Goal: Task Accomplishment & Management: Manage account settings

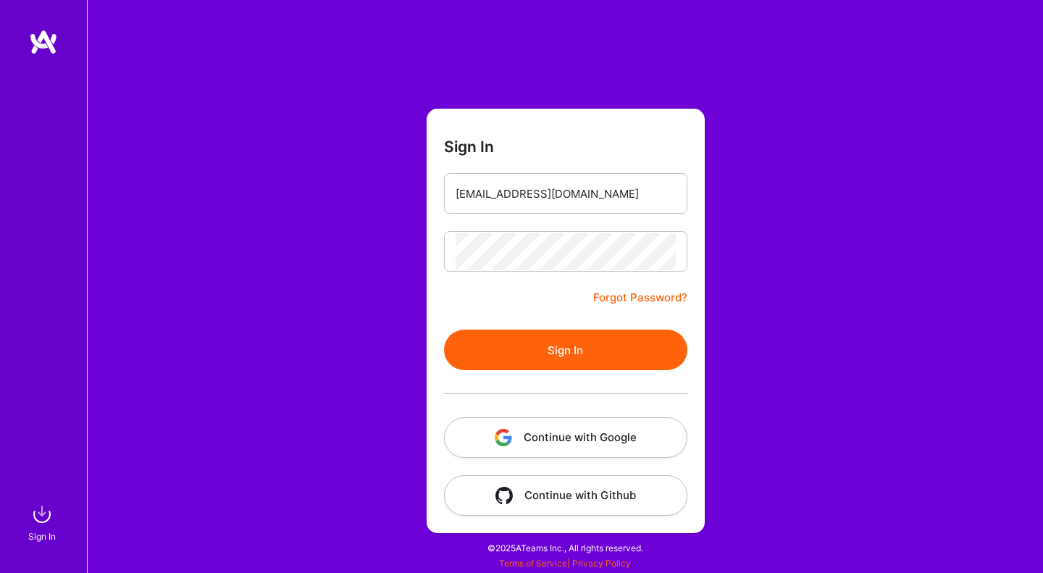
click at [583, 351] on button "Sign In" at bounding box center [565, 350] width 243 height 41
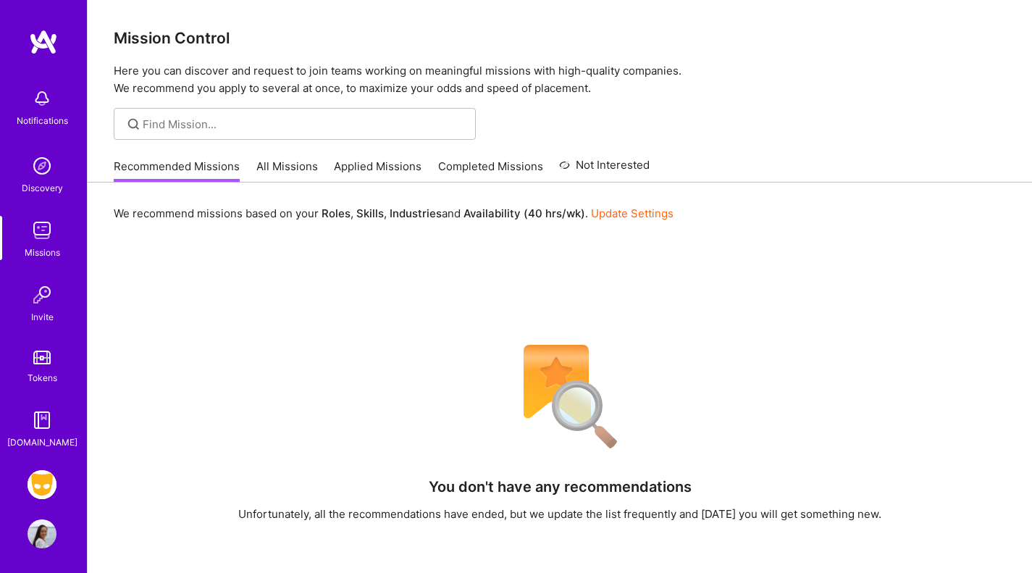
click at [36, 486] on img at bounding box center [42, 484] width 29 height 29
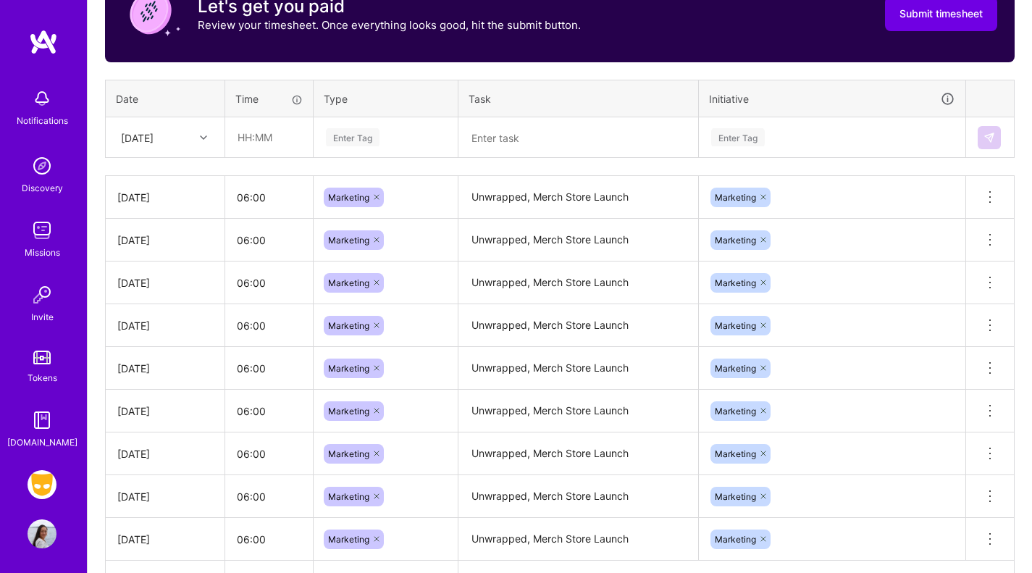
scroll to position [501, 0]
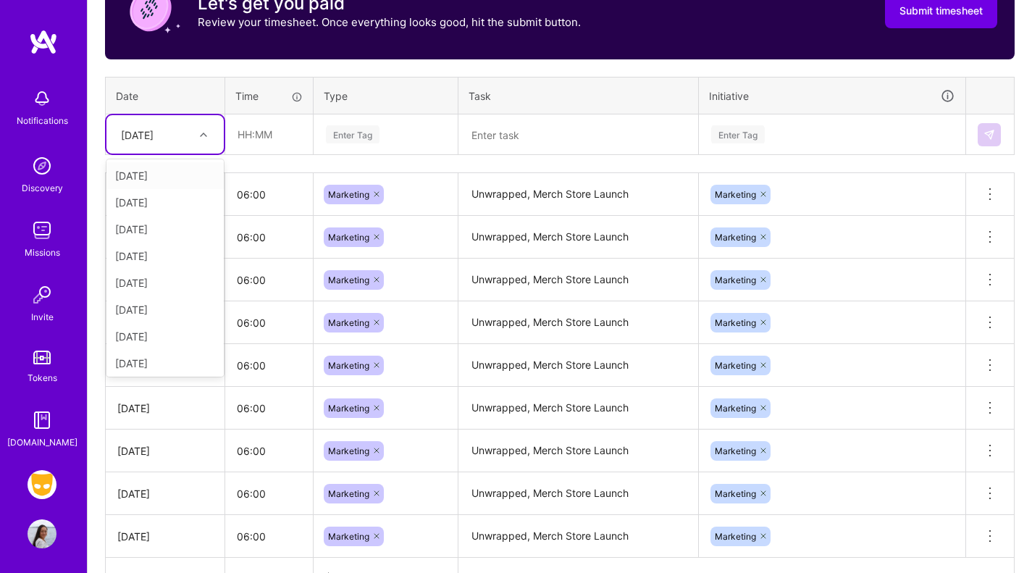
click at [182, 135] on div "[DATE]" at bounding box center [154, 134] width 80 height 24
click at [173, 366] on div "[DATE]" at bounding box center [164, 360] width 117 height 27
click at [274, 140] on input "text" at bounding box center [269, 134] width 86 height 38
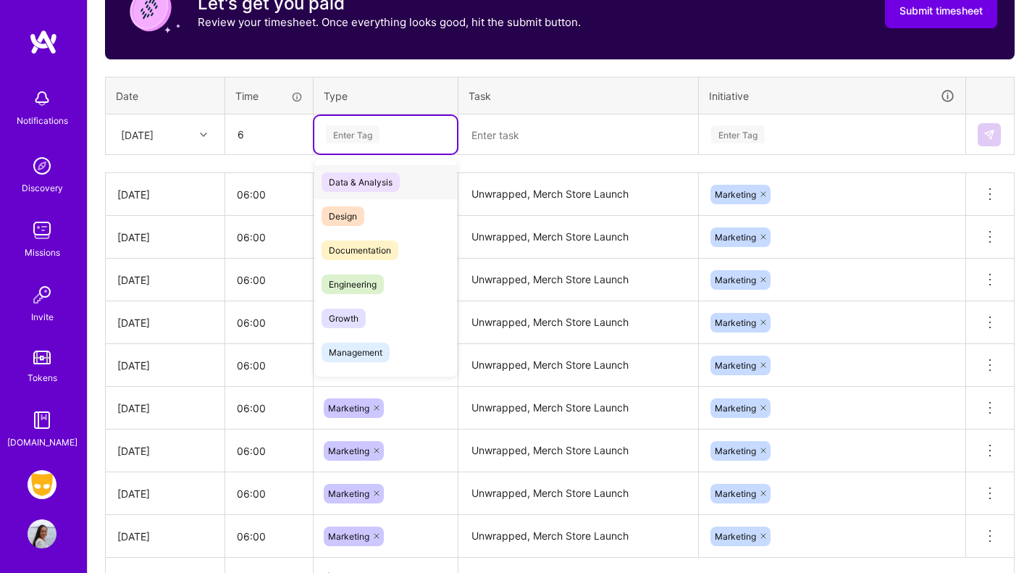
type input "06:00"
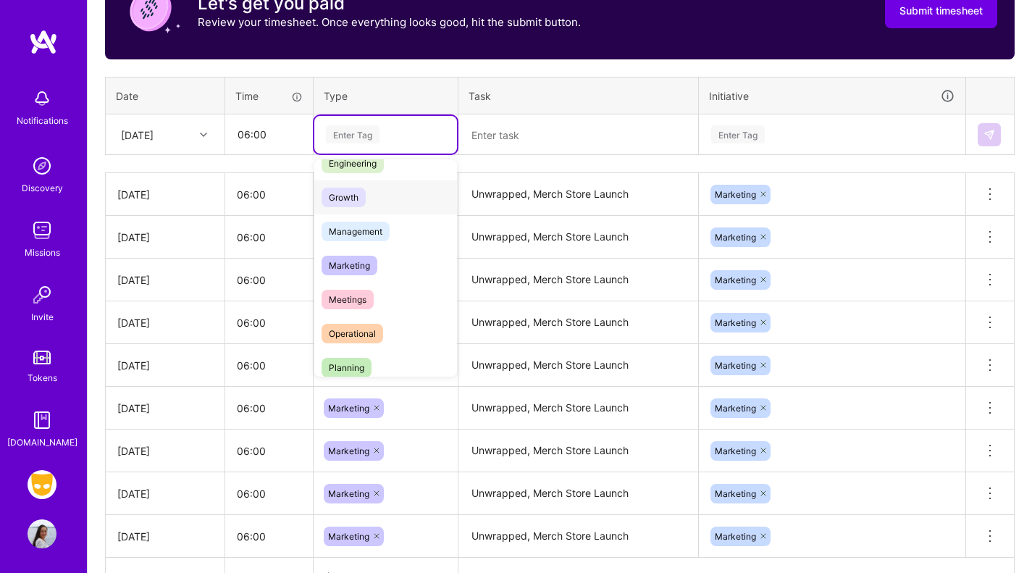
scroll to position [122, 0]
click at [373, 267] on span "Marketing" at bounding box center [350, 264] width 56 height 20
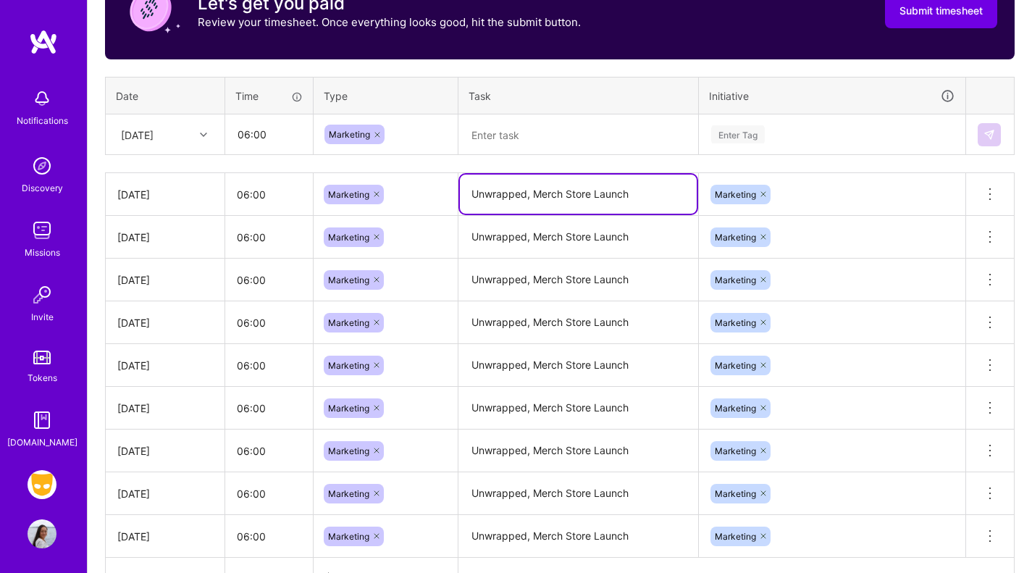
drag, startPoint x: 640, startPoint y: 192, endPoint x: 437, endPoint y: 192, distance: 202.8
click at [420, 194] on tr "[DATE] 06:00 Marketing Unwrapped, Merch Store Launch Marketing Delete row" at bounding box center [560, 194] width 909 height 43
click at [527, 138] on textarea at bounding box center [578, 135] width 237 height 38
paste textarea "Unwrapped, Merch Store Launch"
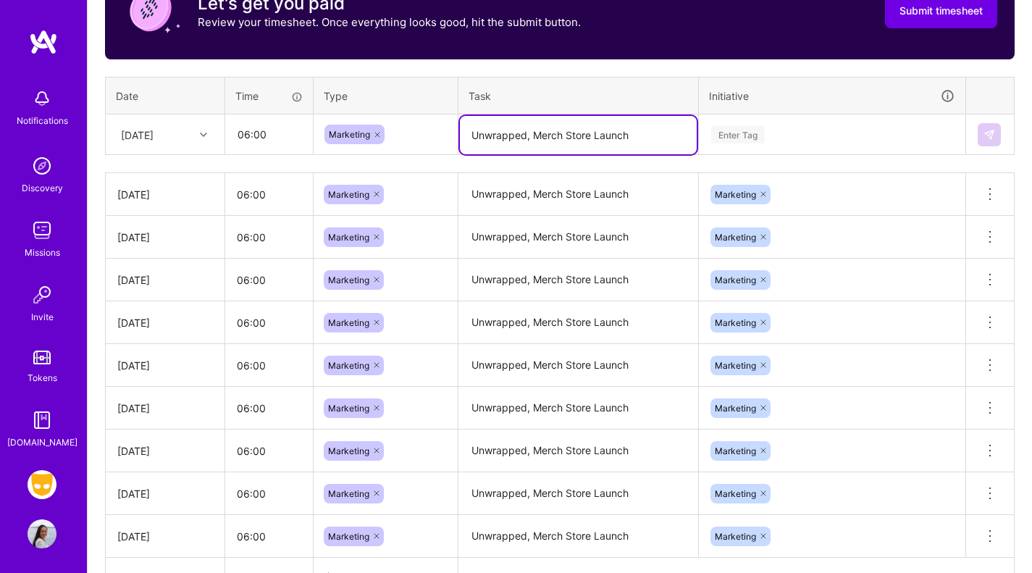
type textarea "Unwrapped, Merch Store Launch"
click at [822, 138] on div "Enter Tag" at bounding box center [832, 134] width 245 height 18
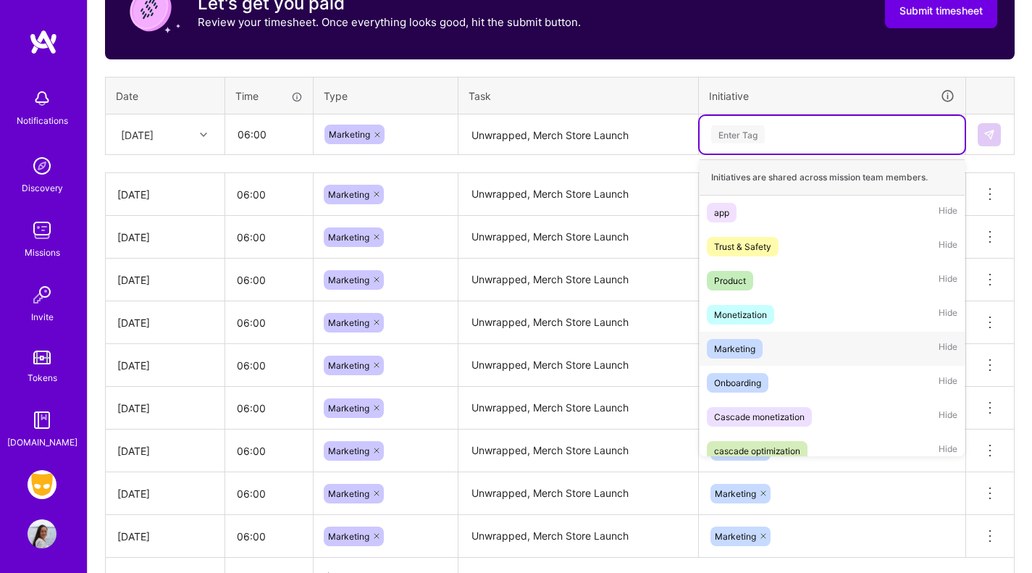
click at [745, 348] on div "Marketing" at bounding box center [734, 348] width 41 height 15
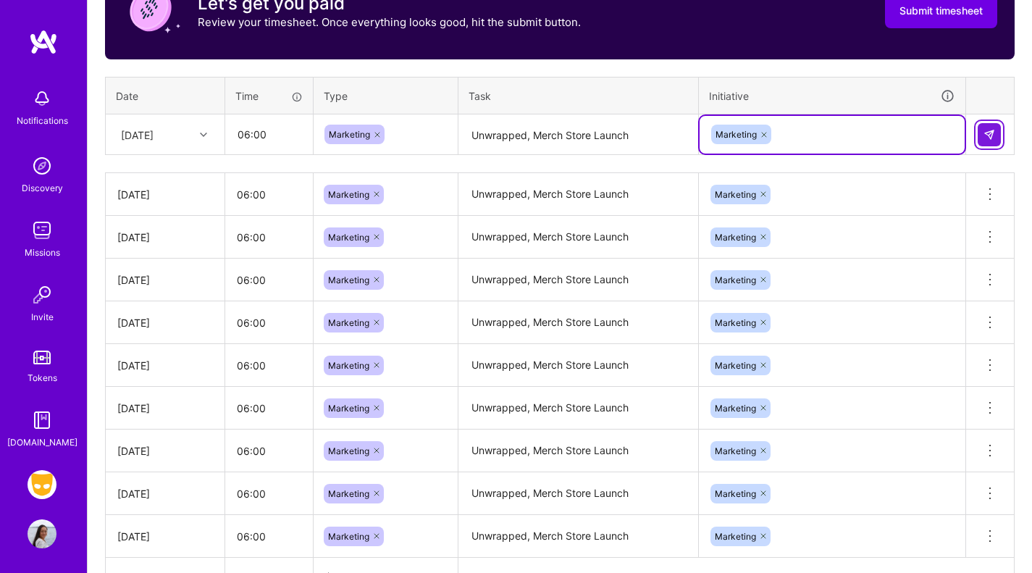
click at [985, 137] on img at bounding box center [990, 135] width 12 height 12
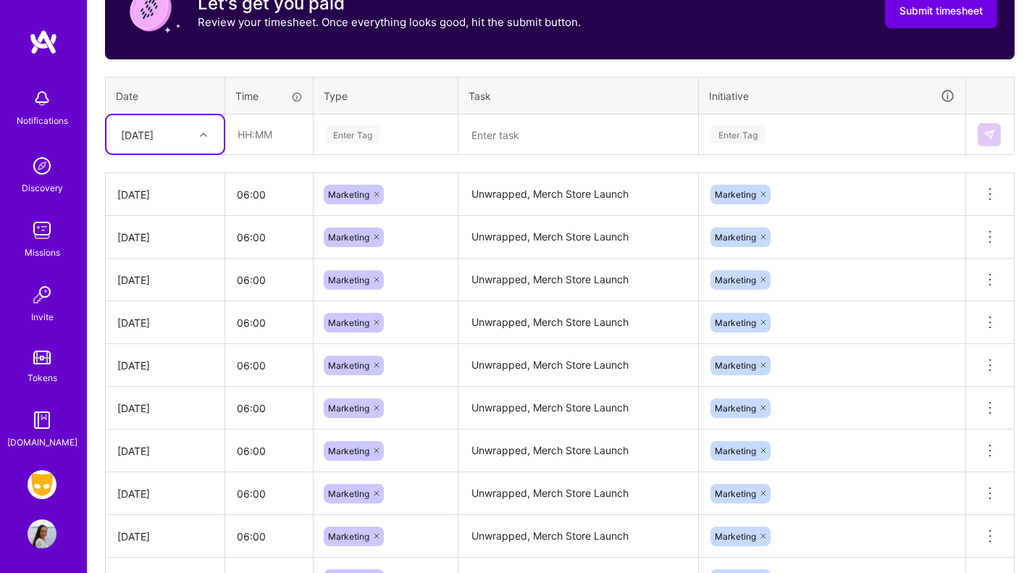
click at [196, 137] on div at bounding box center [205, 134] width 22 height 19
click at [154, 354] on div "[DATE]" at bounding box center [164, 360] width 117 height 27
click at [269, 146] on input "text" at bounding box center [269, 134] width 86 height 38
type input "06:00"
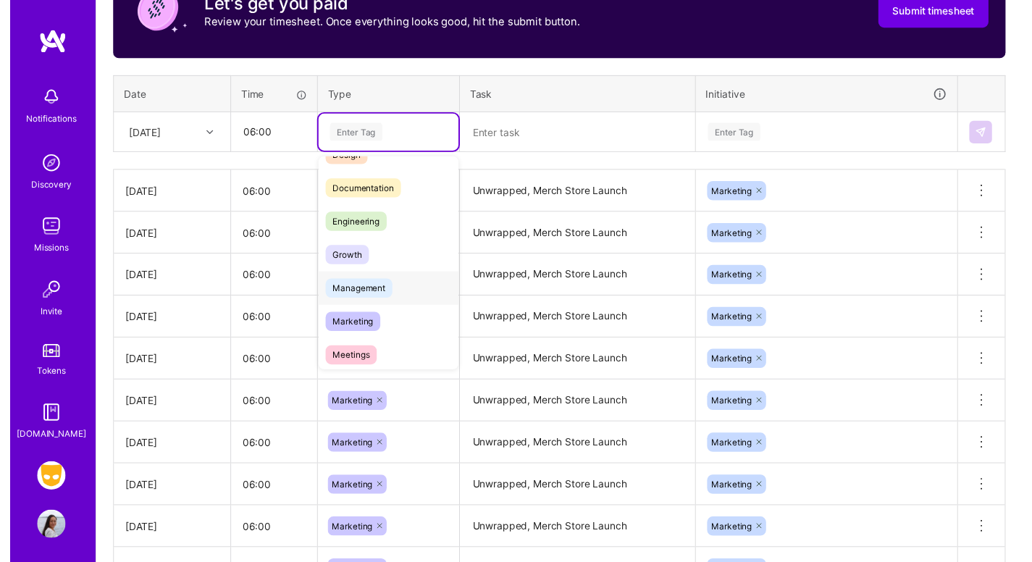
scroll to position [78, 0]
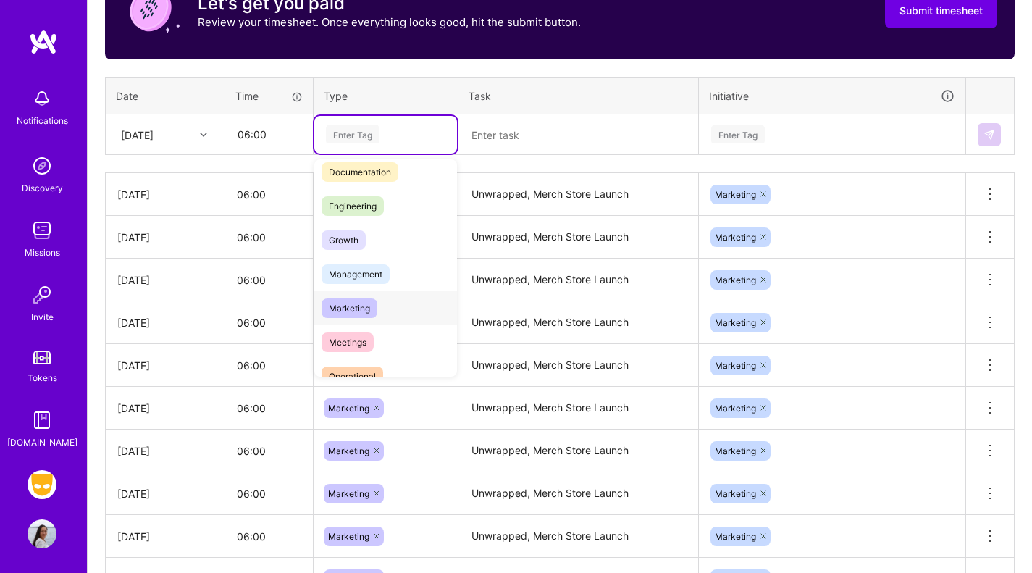
click at [341, 306] on span "Marketing" at bounding box center [350, 308] width 56 height 20
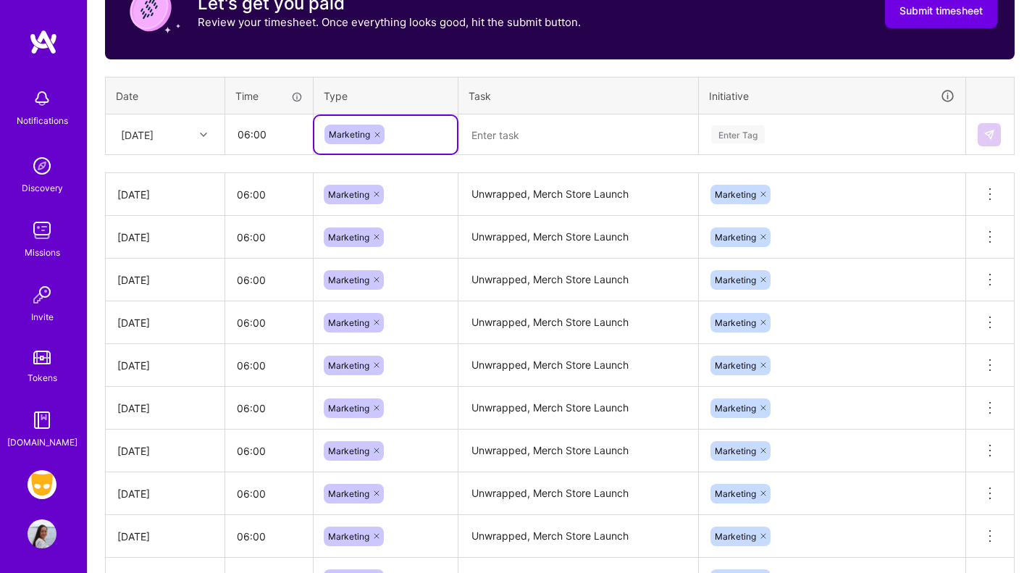
click at [536, 142] on textarea at bounding box center [578, 135] width 237 height 38
paste textarea "Unwrapped, Merch Store Launch"
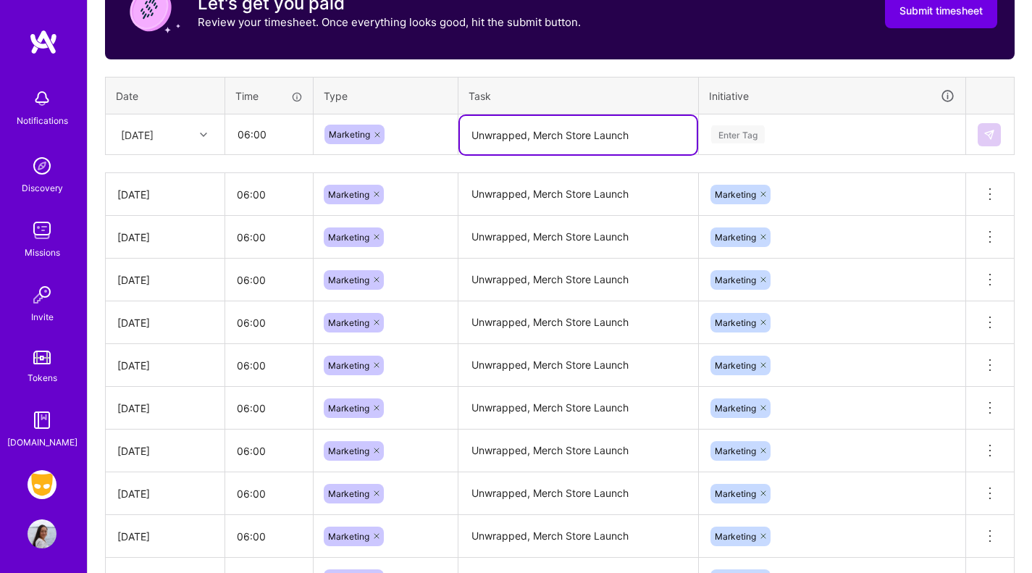
type textarea "Unwrapped, Merch Store Launch"
click at [762, 125] on div "Enter Tag" at bounding box center [738, 134] width 54 height 22
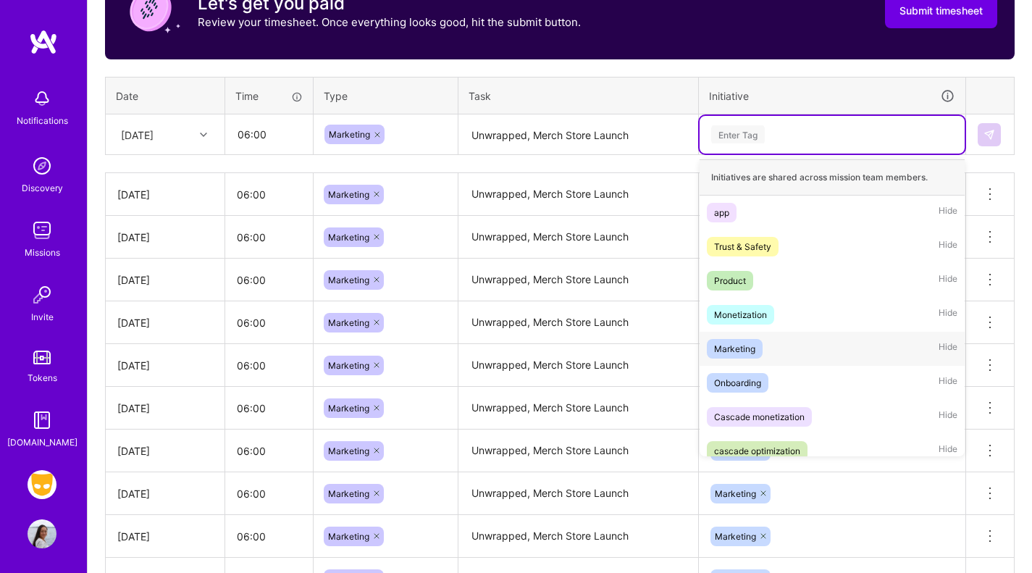
click at [758, 354] on span "Marketing" at bounding box center [735, 349] width 56 height 20
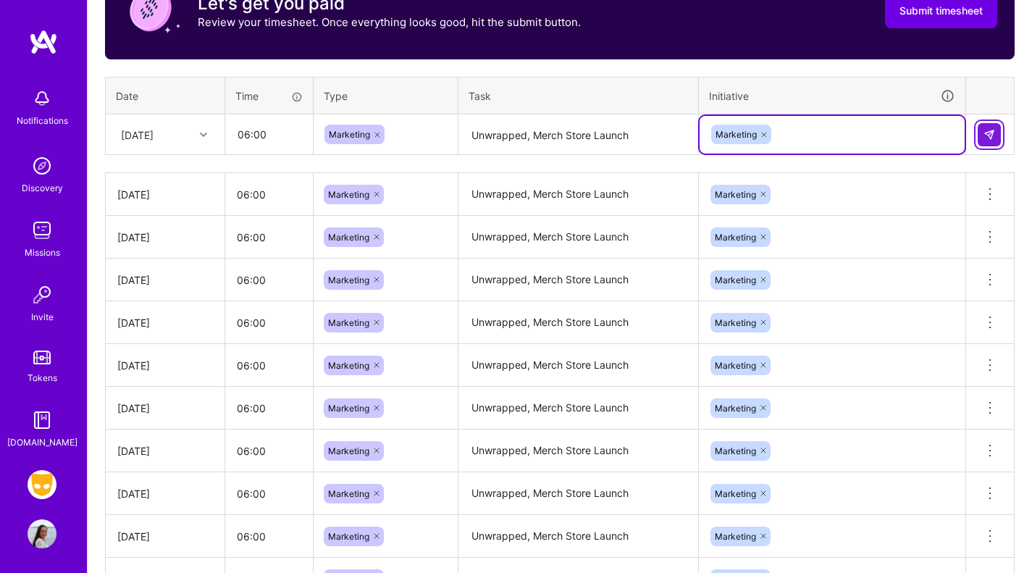
click at [990, 136] on img at bounding box center [990, 135] width 12 height 12
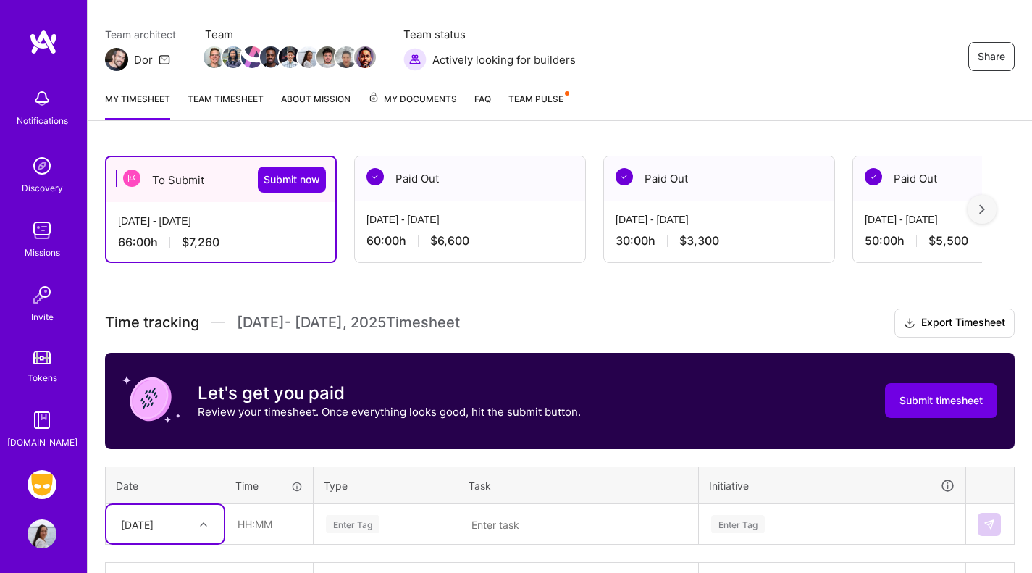
scroll to position [112, 0]
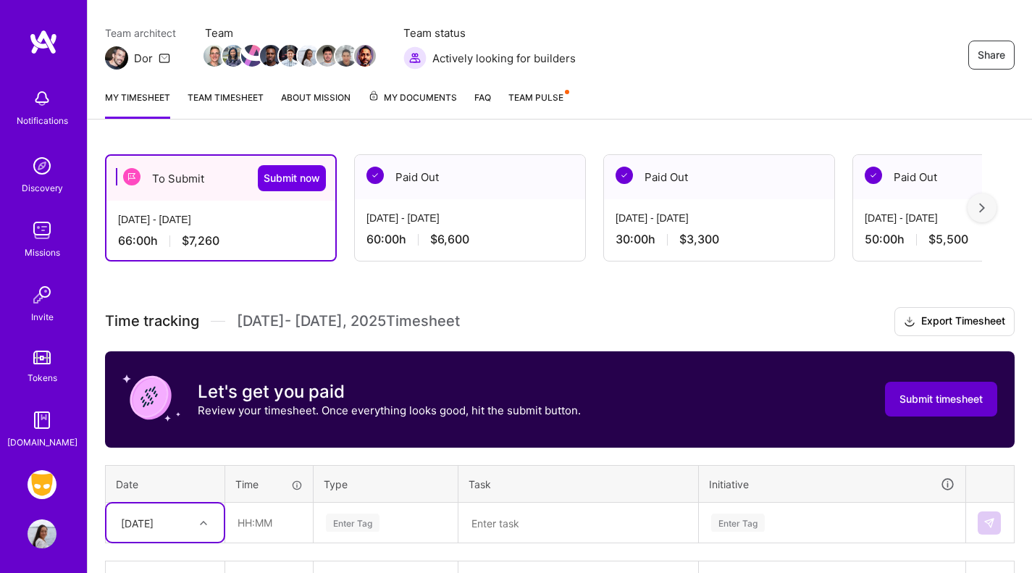
click at [948, 398] on span "Submit timesheet" at bounding box center [941, 399] width 83 height 14
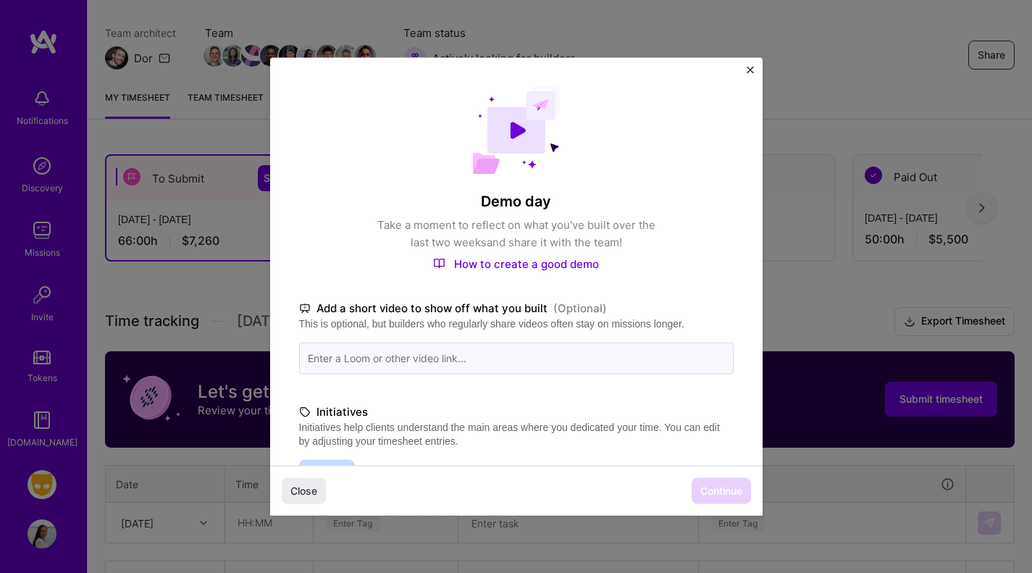
click at [490, 361] on input at bounding box center [516, 358] width 435 height 32
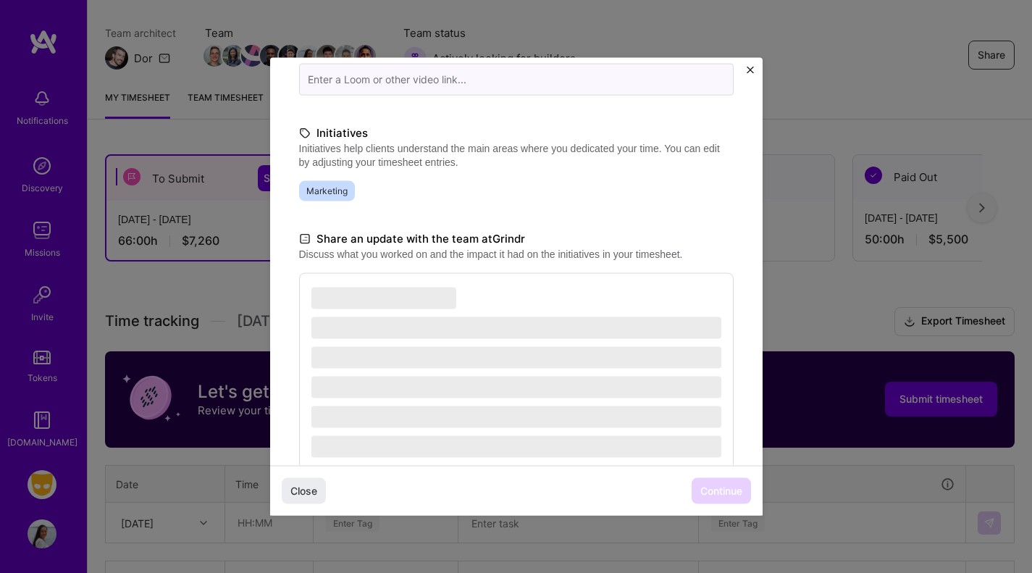
scroll to position [312, 0]
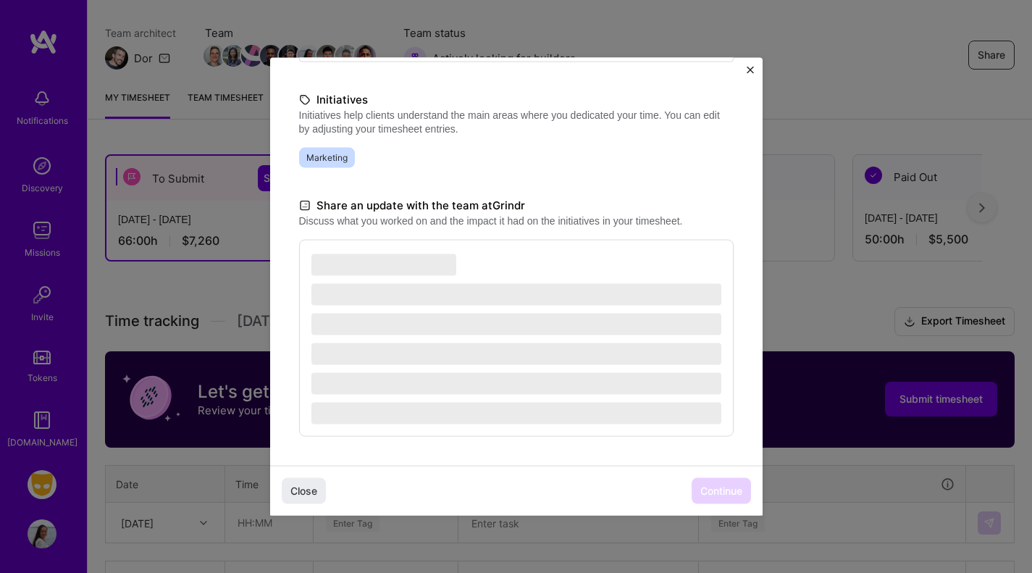
click at [366, 282] on span "‌" at bounding box center [517, 293] width 410 height 24
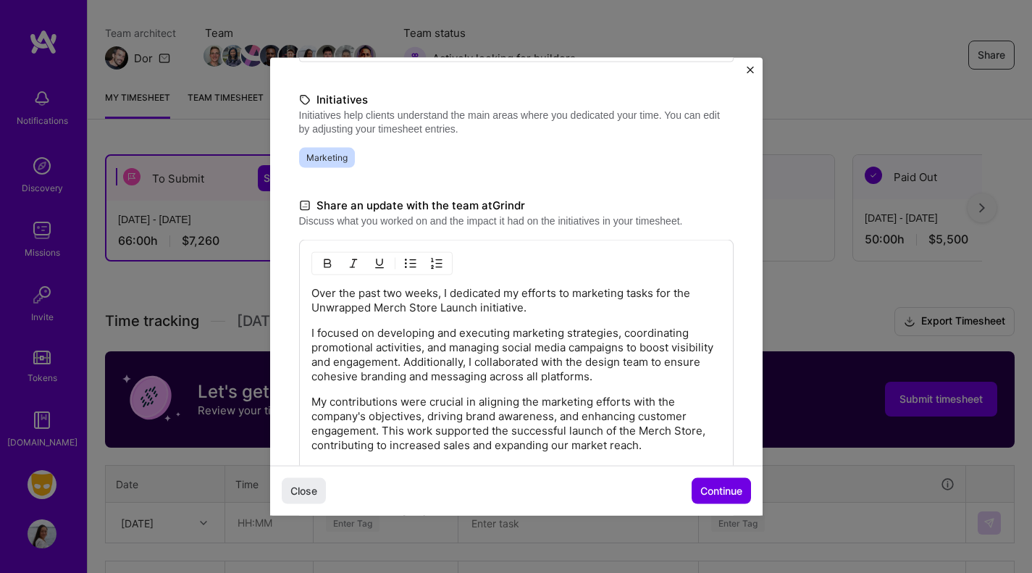
drag, startPoint x: 315, startPoint y: 293, endPoint x: 793, endPoint y: 537, distance: 536.2
click at [871, 572] on html "Notifications Discovery Missions Invite Tokens [DOMAIN_NAME] Grindr: Product & …" at bounding box center [516, 511] width 1032 height 1247
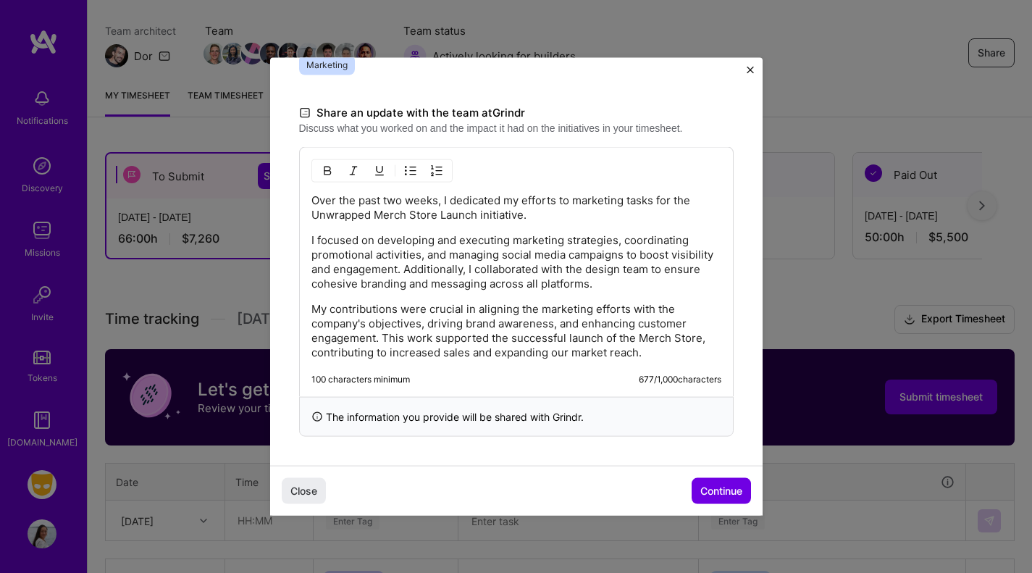
scroll to position [117, 0]
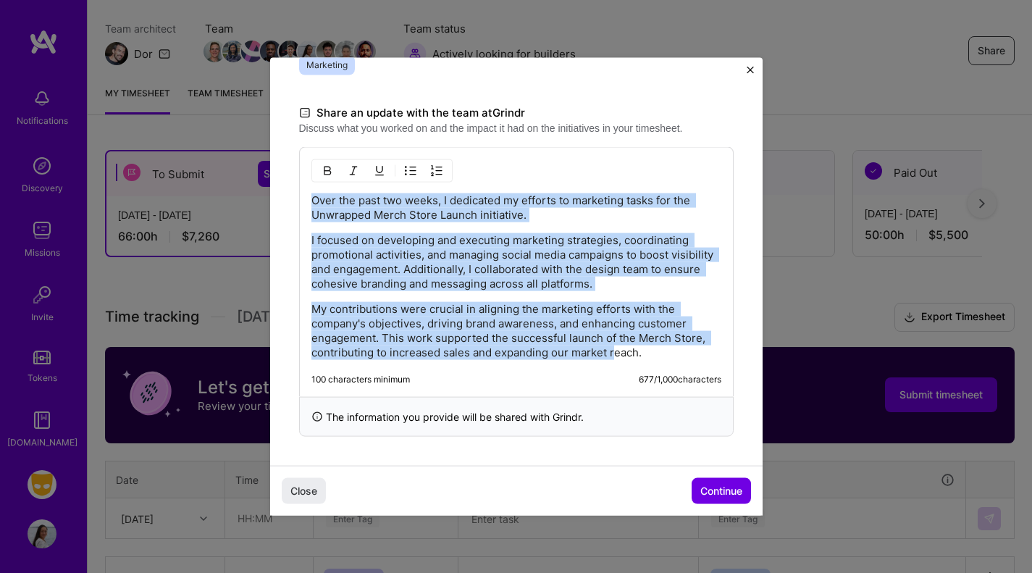
drag, startPoint x: 624, startPoint y: 357, endPoint x: 232, endPoint y: 213, distance: 418.3
click at [232, 213] on div "Demo day Take a moment to reflect on what you've built over the last two weeks …" at bounding box center [516, 286] width 1032 height 573
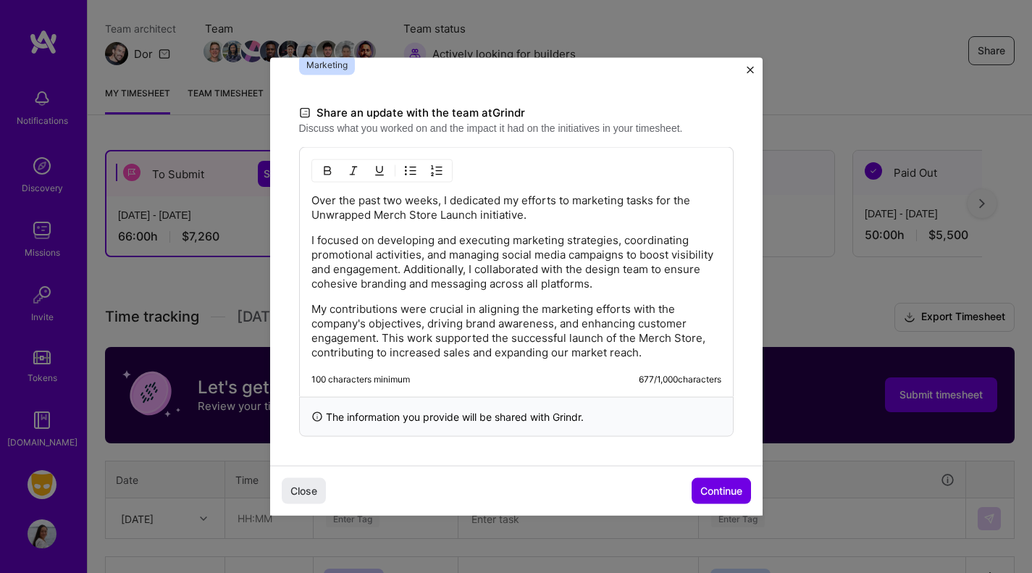
scroll to position [253, 0]
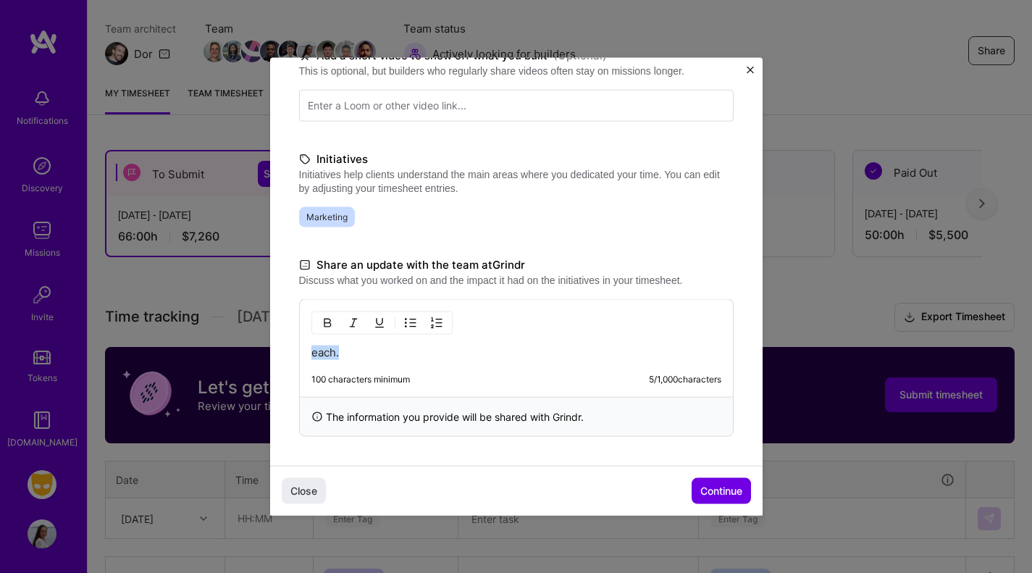
drag, startPoint x: 374, startPoint y: 351, endPoint x: 184, endPoint y: 328, distance: 191.1
click at [184, 330] on div "Demo day Take a moment to reflect on what you've built over the last two weeks …" at bounding box center [516, 286] width 1032 height 573
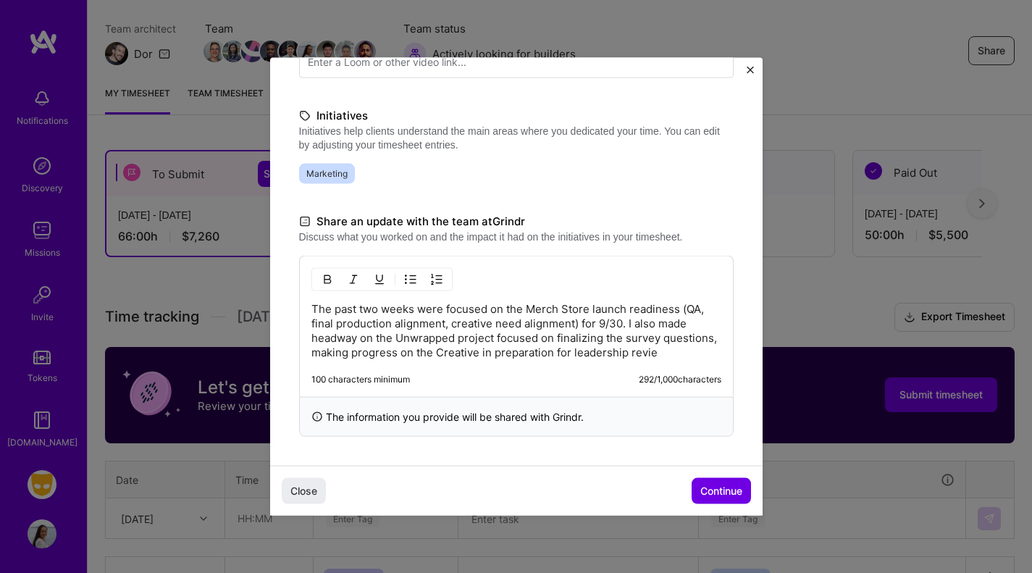
scroll to position [311, 0]
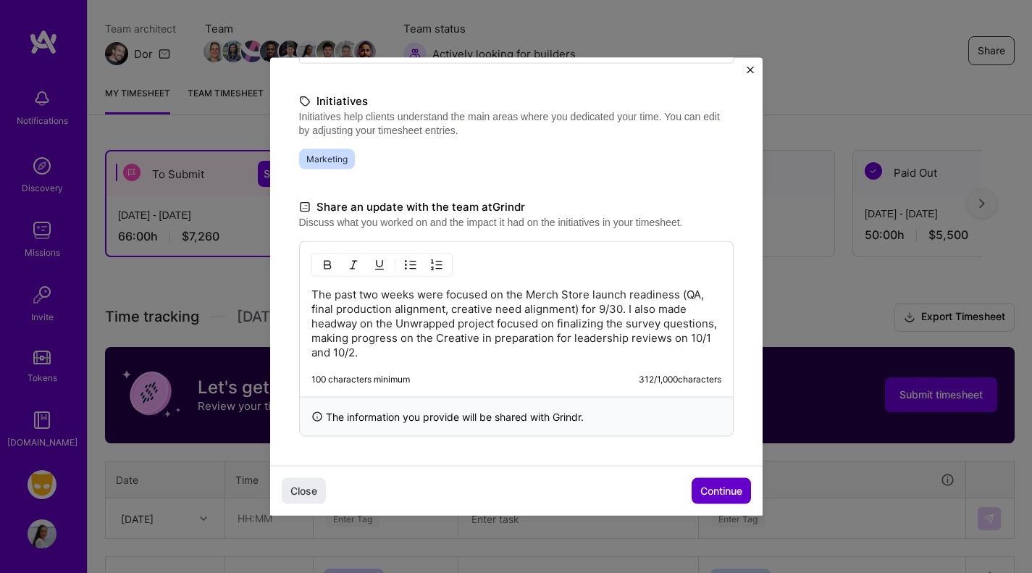
click at [722, 496] on span "Continue" at bounding box center [722, 491] width 42 height 14
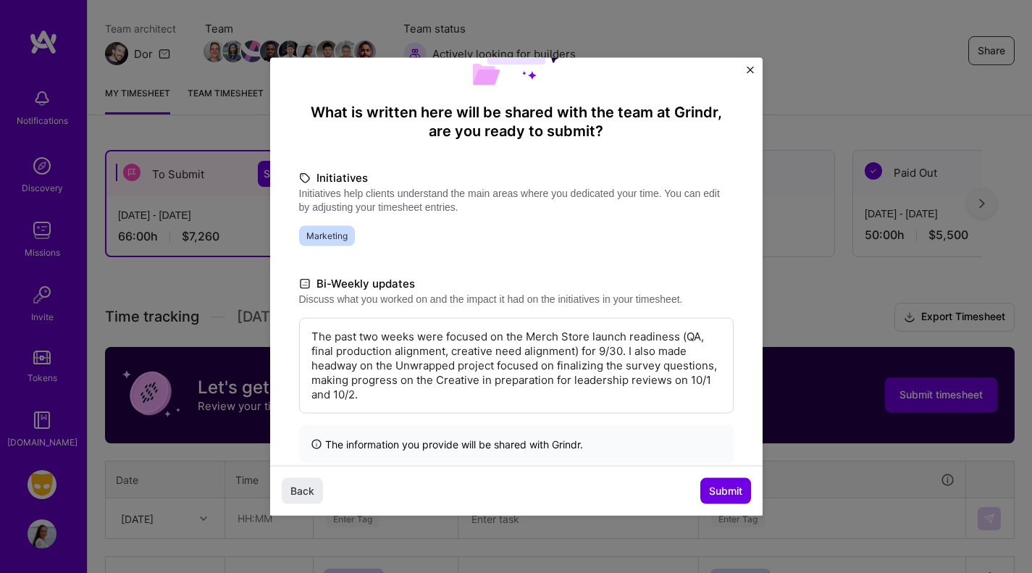
scroll to position [116, 0]
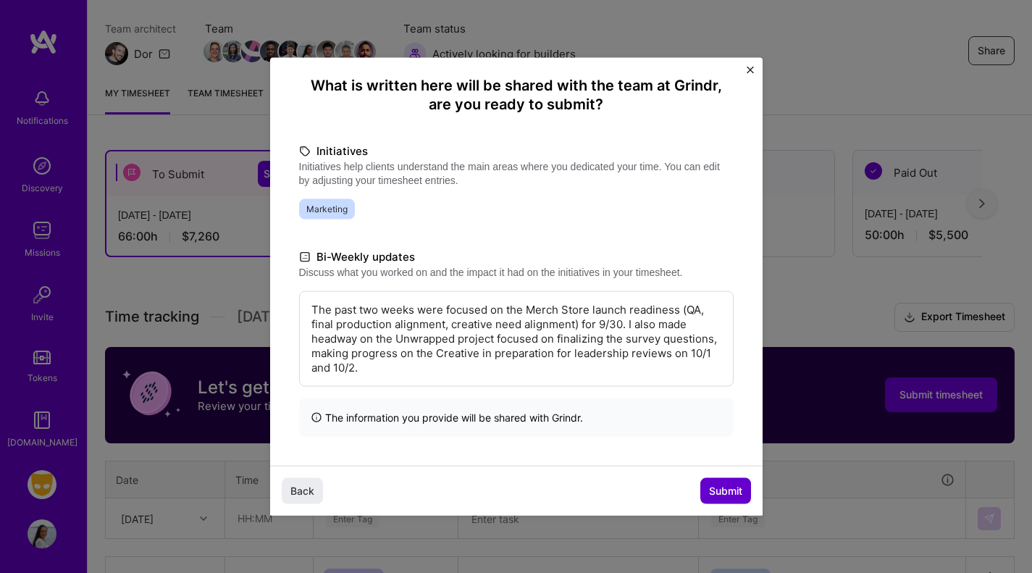
click at [721, 489] on span "Submit" at bounding box center [725, 491] width 33 height 14
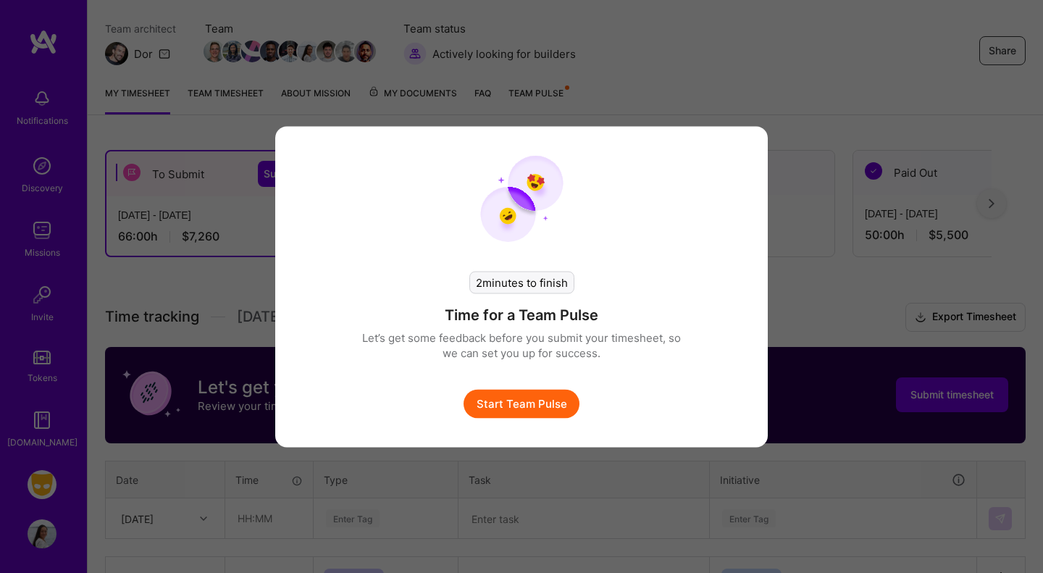
click at [560, 409] on button "Start Team Pulse" at bounding box center [522, 403] width 116 height 29
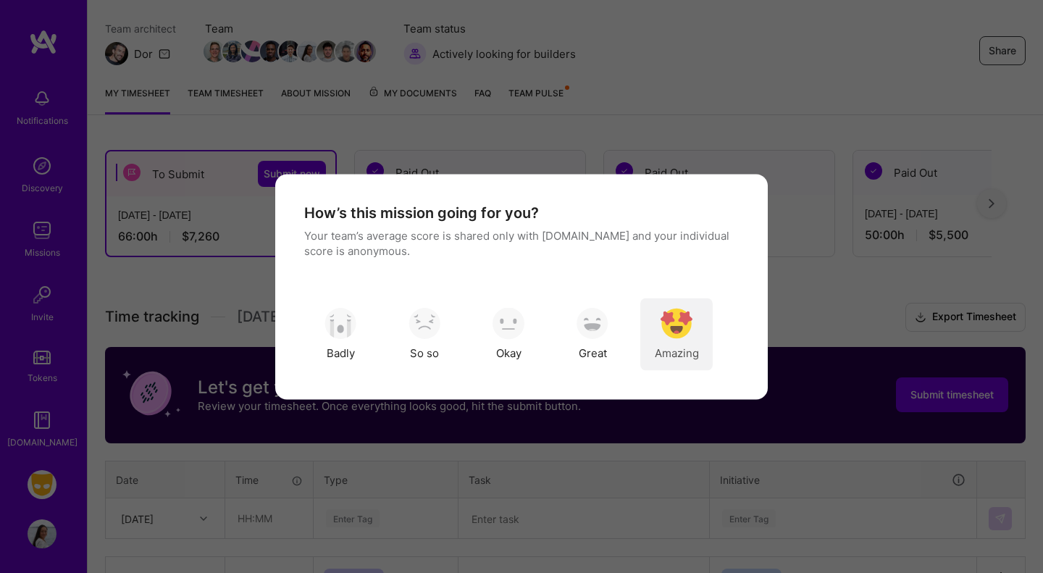
click at [682, 326] on img "modal" at bounding box center [677, 324] width 32 height 32
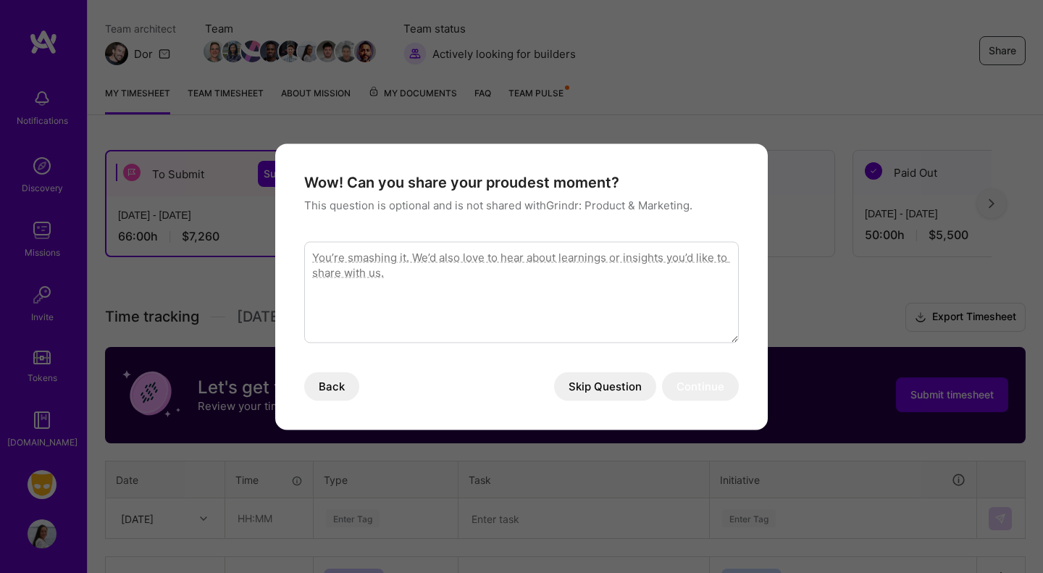
click at [603, 385] on button "Skip Question" at bounding box center [605, 386] width 102 height 29
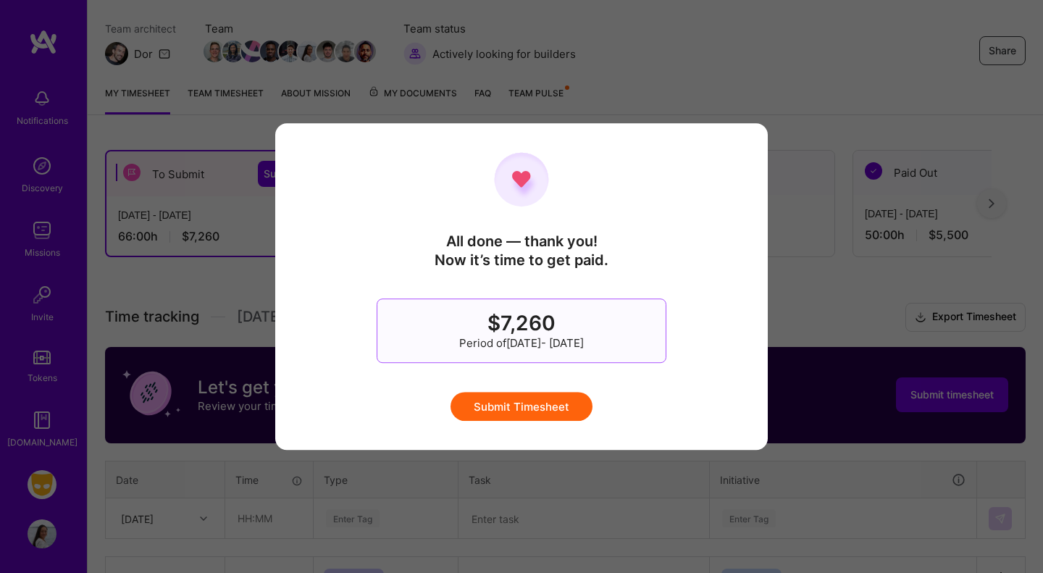
click at [512, 406] on button "Submit Timesheet" at bounding box center [522, 406] width 142 height 29
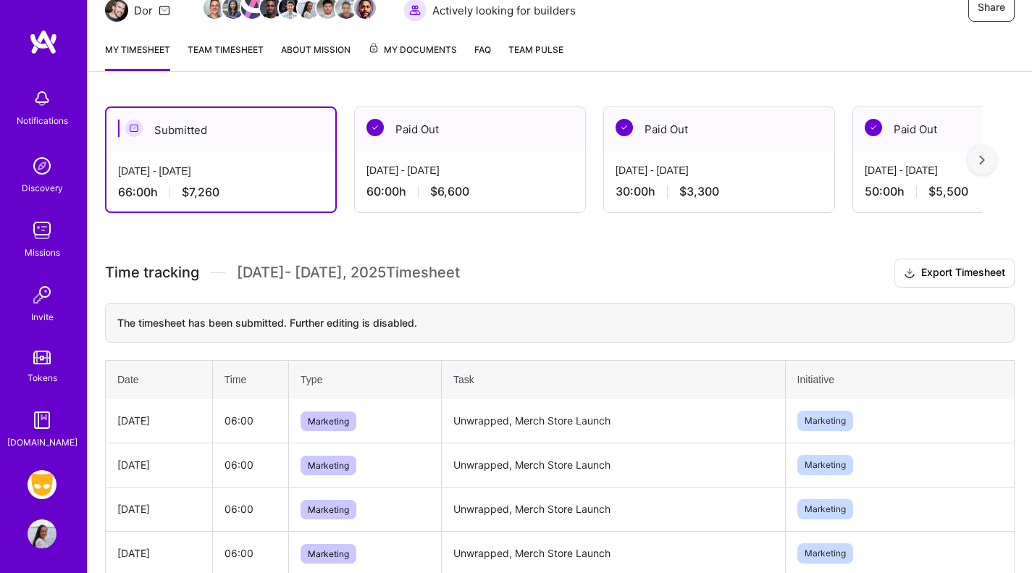
scroll to position [0, 0]
